Goal: Transaction & Acquisition: Purchase product/service

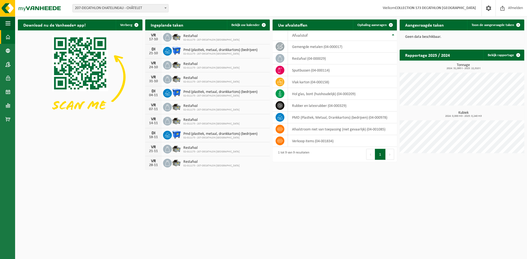
click at [164, 8] on span at bounding box center [165, 7] width 5 height 7
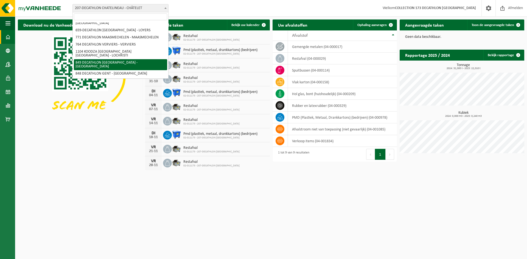
scroll to position [110, 0]
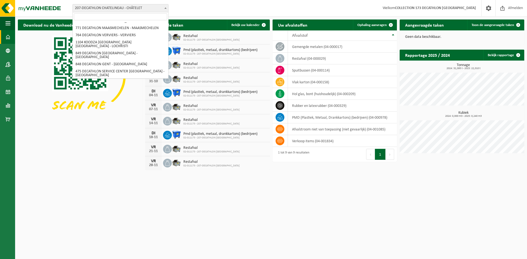
select select "3328"
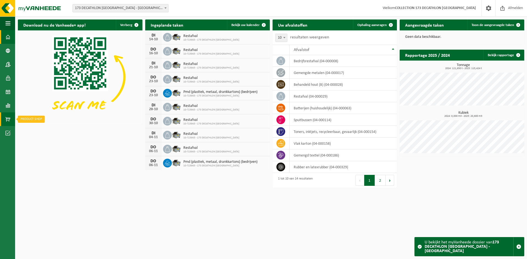
click at [10, 120] on link "Product Shop" at bounding box center [7, 119] width 15 height 14
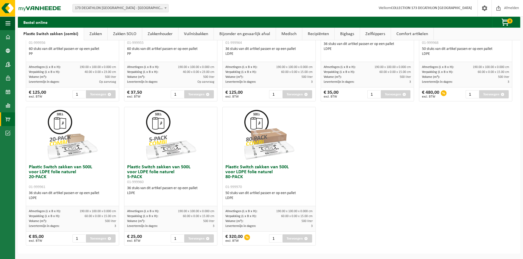
scroll to position [256, 0]
click at [281, 217] on span "60.00 x 0.00 x 15.00 cm" at bounding box center [297, 216] width 32 height 3
type input "2"
click at [276, 237] on input "2" at bounding box center [275, 238] width 13 height 8
click at [287, 237] on button "Toevoegen" at bounding box center [297, 238] width 30 height 8
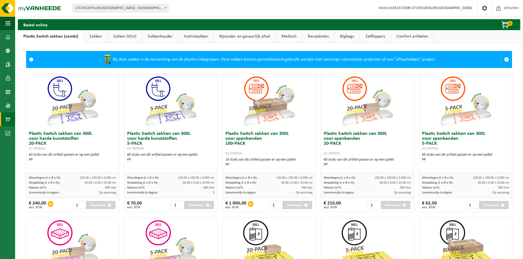
scroll to position [0, 0]
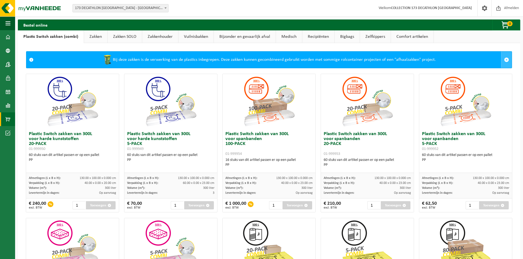
click at [504, 62] on span at bounding box center [506, 59] width 5 height 5
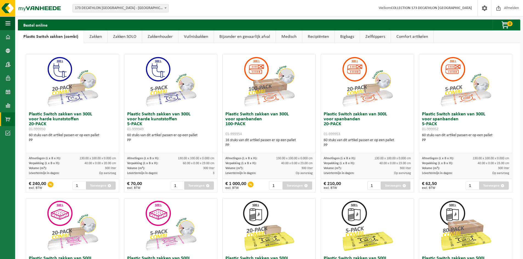
click at [199, 190] on button "Toevoegen" at bounding box center [199, 186] width 30 height 8
click at [198, 187] on button "Toevoegen" at bounding box center [199, 186] width 30 height 8
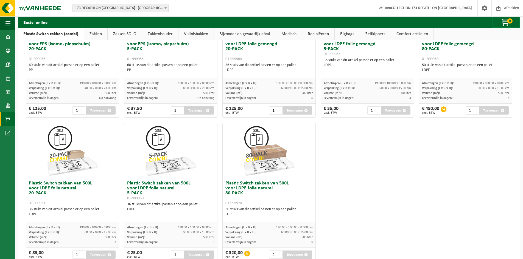
scroll to position [236, 0]
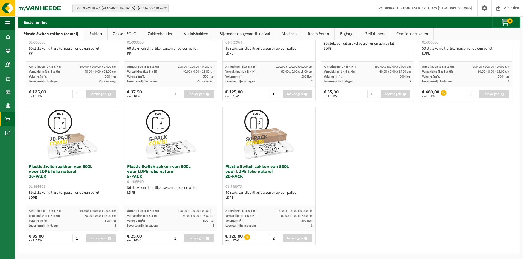
click at [243, 228] on div "Levertermijn in dagen: 3" at bounding box center [268, 226] width 87 height 5
click at [278, 239] on input "2" at bounding box center [275, 238] width 13 height 8
drag, startPoint x: 292, startPoint y: 238, endPoint x: 296, endPoint y: 238, distance: 3.8
click at [293, 238] on button "Toevoegen" at bounding box center [297, 238] width 30 height 8
drag, startPoint x: 296, startPoint y: 238, endPoint x: 303, endPoint y: 238, distance: 6.3
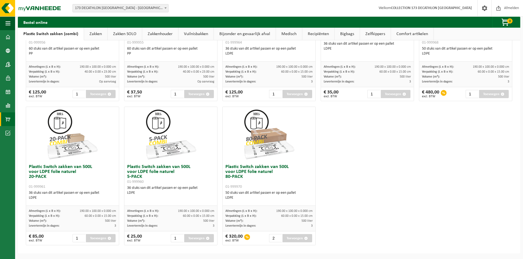
click at [297, 238] on button "Toevoegen" at bounding box center [297, 238] width 30 height 8
click at [304, 238] on span "button" at bounding box center [306, 239] width 4 height 4
click at [304, 239] on span "button" at bounding box center [306, 239] width 4 height 4
click at [305, 239] on span "button" at bounding box center [306, 239] width 4 height 4
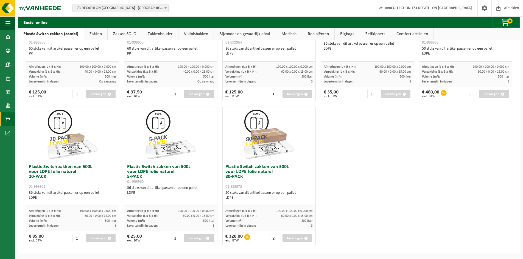
click at [305, 239] on span "button" at bounding box center [306, 239] width 4 height 4
click at [7, 78] on span at bounding box center [7, 78] width 5 height 14
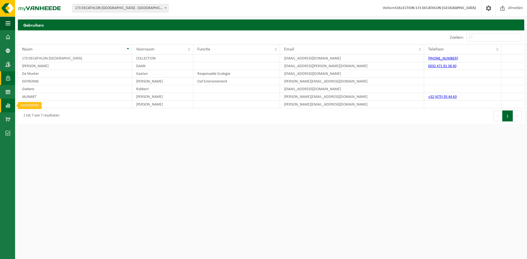
click at [7, 100] on span at bounding box center [7, 106] width 5 height 14
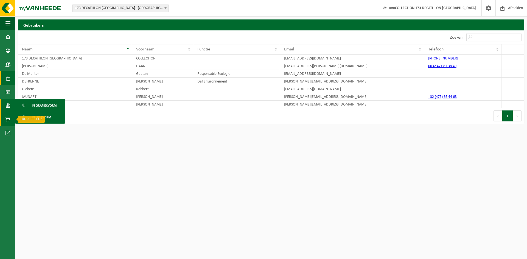
click at [7, 117] on span at bounding box center [7, 119] width 5 height 14
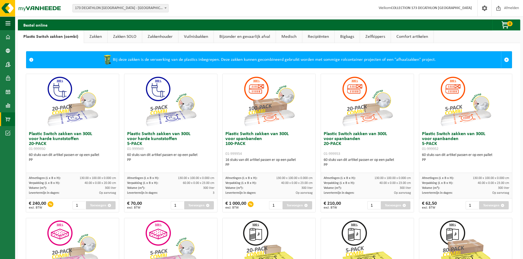
click at [199, 209] on button "Toevoegen" at bounding box center [199, 205] width 30 height 8
drag, startPoint x: 199, startPoint y: 209, endPoint x: 95, endPoint y: 39, distance: 199.4
click at [95, 28] on div "Bestel online 0 Uw winkelmandje is momenteel leeg." at bounding box center [269, 24] width 502 height 11
click at [95, 41] on link "Zakken" at bounding box center [95, 36] width 23 height 13
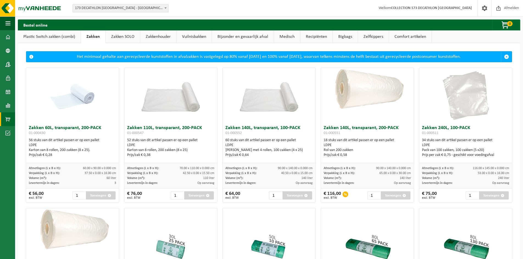
click at [59, 39] on link "Plastic Switch zakken (combi)" at bounding box center [49, 36] width 63 height 13
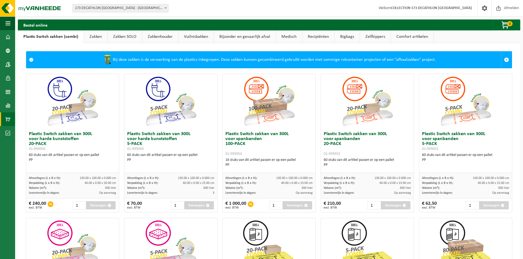
click at [292, 204] on button "Toevoegen" at bounding box center [297, 205] width 30 height 8
click at [504, 57] on span at bounding box center [506, 59] width 5 height 5
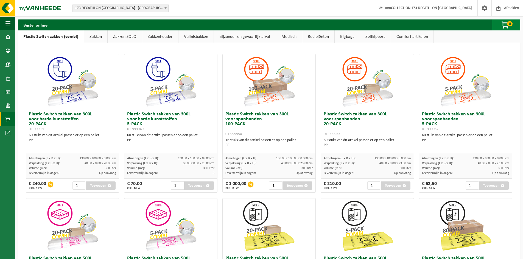
click at [512, 24] on span "0" at bounding box center [509, 23] width 5 height 5
click at [492, 40] on h2 "Uw winkelmandje is momenteel leeg." at bounding box center [455, 39] width 85 height 12
click at [500, 63] on div at bounding box center [465, 81] width 93 height 55
drag, startPoint x: 491, startPoint y: 178, endPoint x: 491, endPoint y: 182, distance: 4.1
click at [491, 180] on div "Plastic Switch zakken van 300L voor spanbanden 5-PACK 01-999952 60 stuks van di…" at bounding box center [465, 123] width 93 height 139
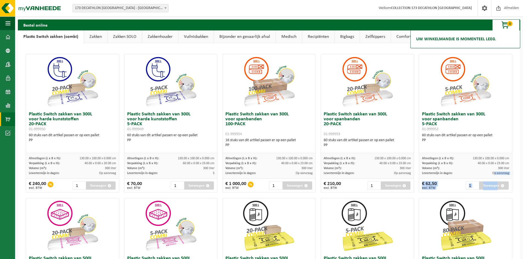
click at [491, 182] on button "Toevoegen" at bounding box center [494, 186] width 30 height 8
